Goal: Communication & Community: Share content

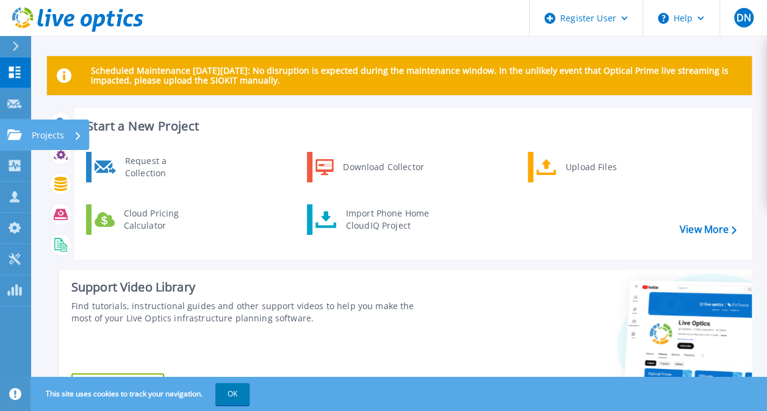
click at [46, 131] on p "Projects" at bounding box center [48, 136] width 32 height 32
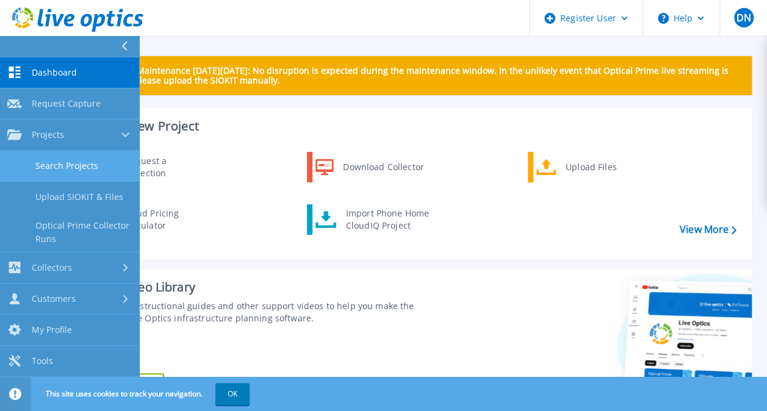
click at [98, 165] on link "Search Projects" at bounding box center [69, 166] width 139 height 31
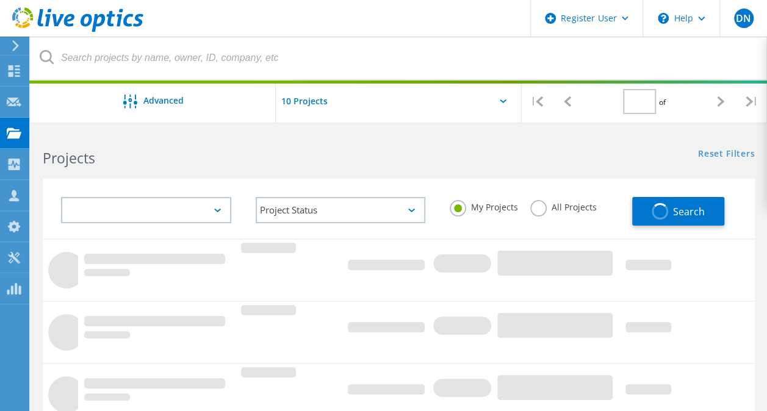
type input "1"
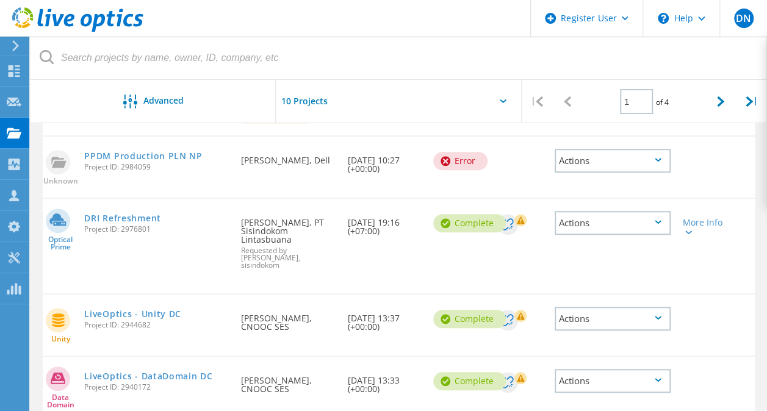
scroll to position [427, 0]
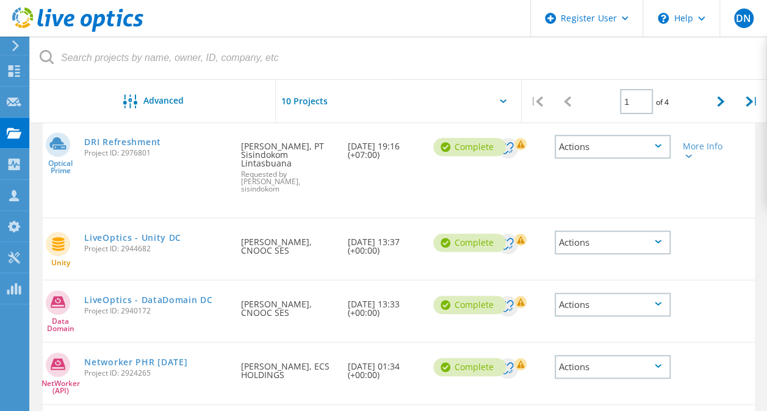
click at [655, 240] on icon at bounding box center [657, 242] width 7 height 4
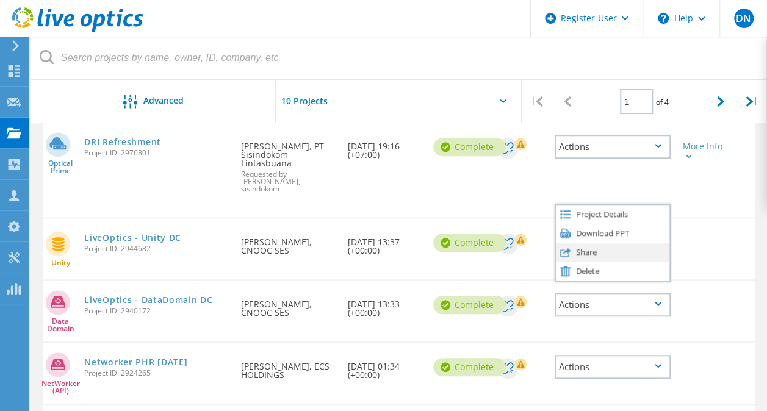
click at [592, 245] on div "Share" at bounding box center [612, 252] width 113 height 19
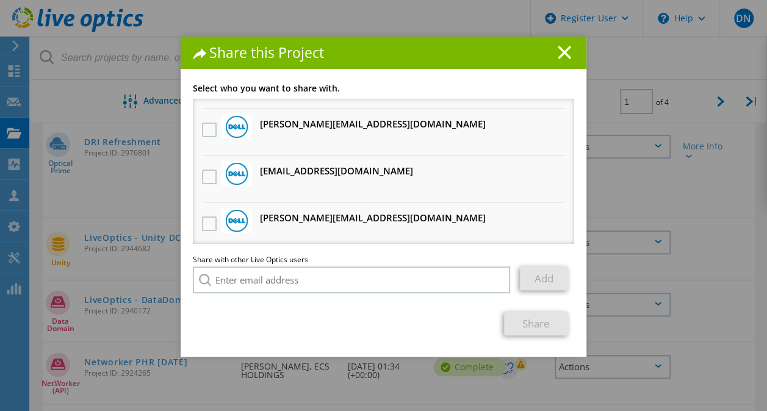
scroll to position [371, 0]
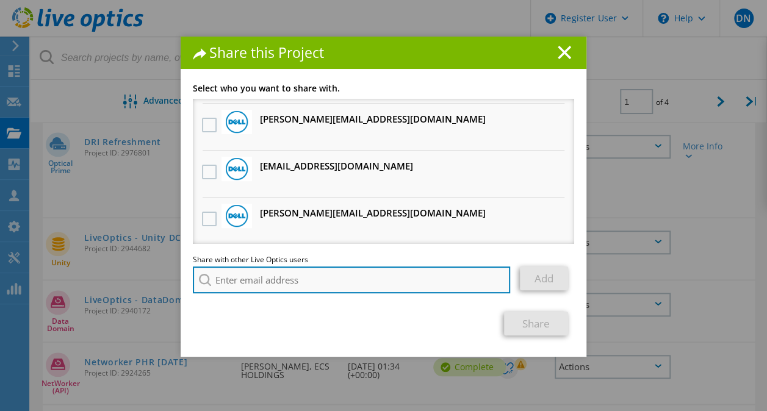
click at [340, 277] on input "search" at bounding box center [351, 279] width 317 height 27
click at [280, 285] on input "search" at bounding box center [351, 279] width 317 height 27
paste input "[EMAIL_ADDRESS][DOMAIN_NAME]"
type input "[EMAIL_ADDRESS][DOMAIN_NAME]"
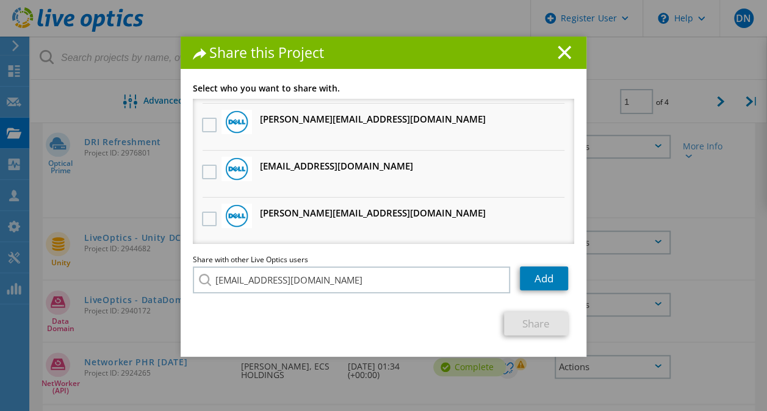
click at [290, 296] on li "[EMAIL_ADDRESS][DOMAIN_NAME]" at bounding box center [263, 288] width 140 height 15
click at [525, 280] on link "Add" at bounding box center [544, 278] width 48 height 24
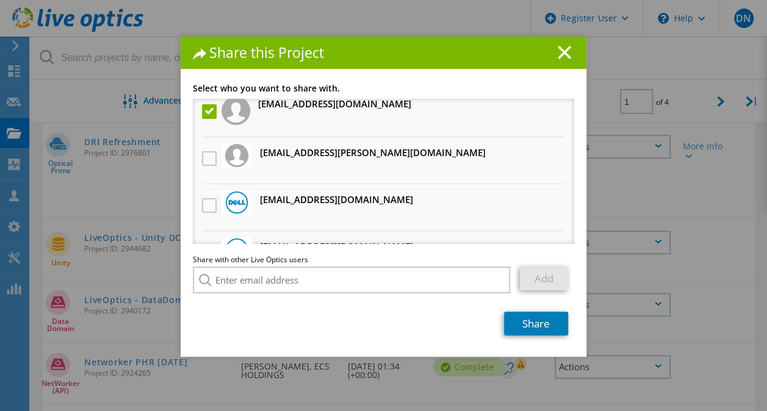
scroll to position [0, 0]
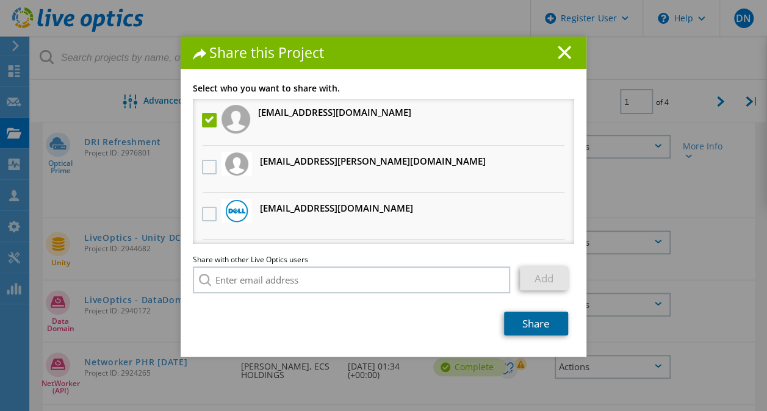
click at [538, 321] on link "Share" at bounding box center [536, 324] width 64 height 24
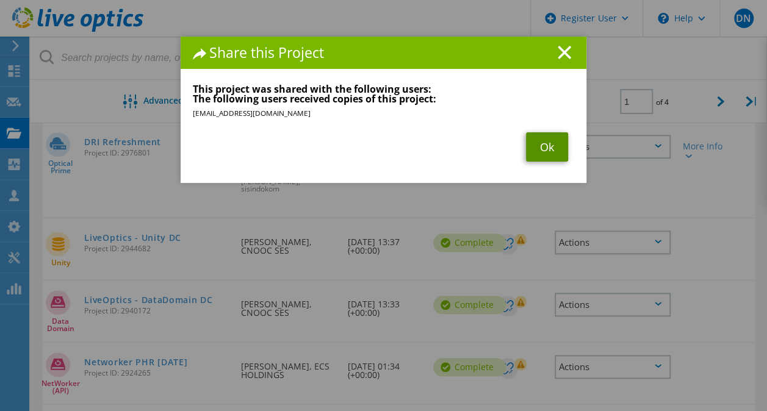
click at [544, 146] on link "Ok" at bounding box center [547, 146] width 42 height 29
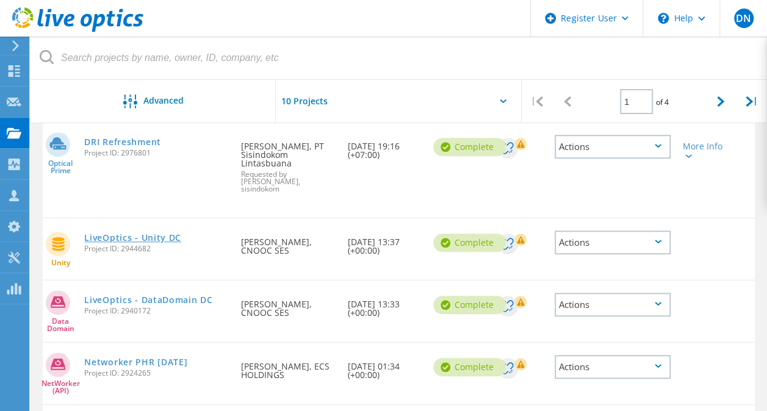
click at [161, 234] on link "LiveOptics - Unity DC" at bounding box center [132, 238] width 97 height 9
